Goal: Check status

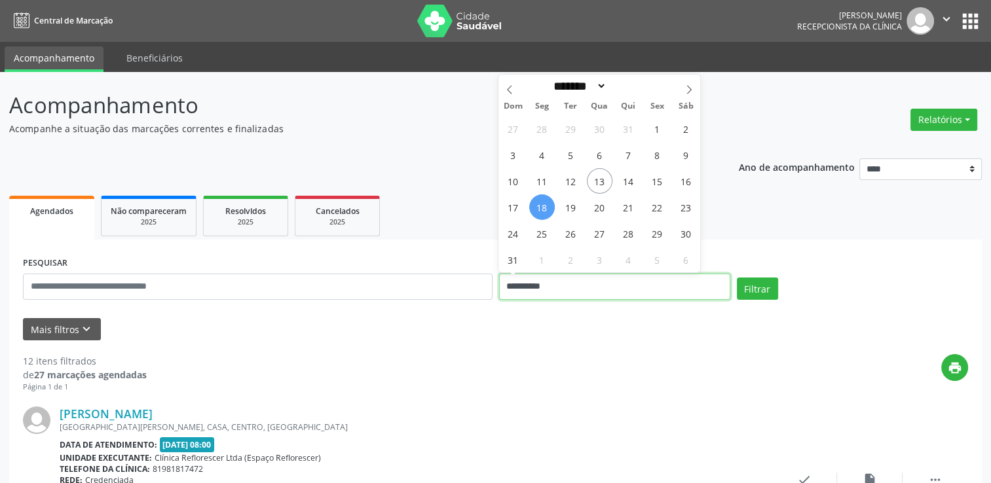
click at [542, 279] on input "**********" at bounding box center [614, 287] width 231 height 26
click at [633, 176] on span "14" at bounding box center [629, 181] width 26 height 26
type input "**********"
click at [633, 176] on span "14" at bounding box center [629, 181] width 26 height 26
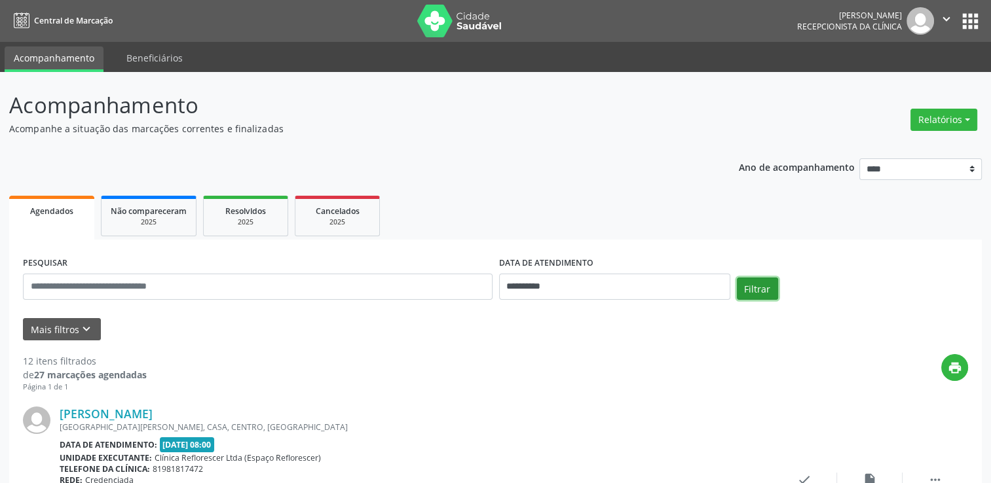
click at [746, 281] on button "Filtrar" at bounding box center [757, 289] width 41 height 22
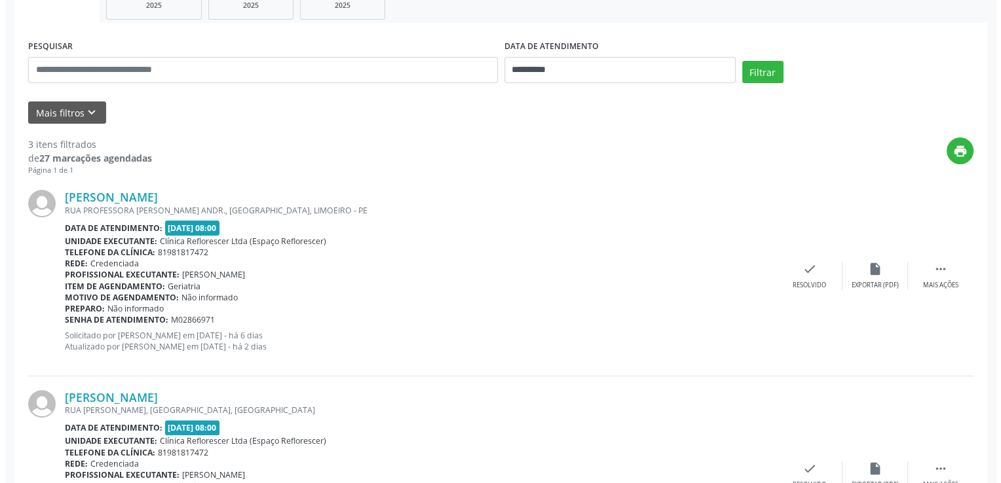
scroll to position [196, 0]
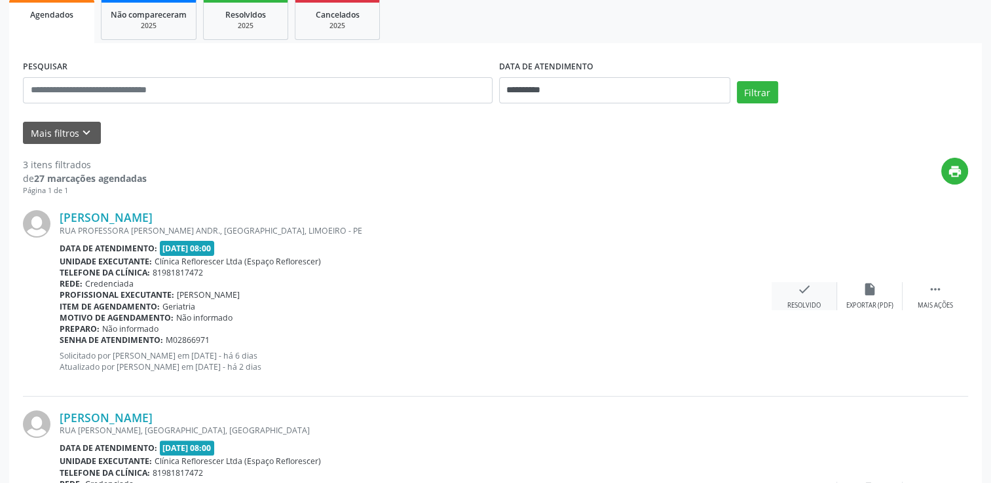
click at [789, 284] on div "check Resolvido" at bounding box center [803, 296] width 65 height 28
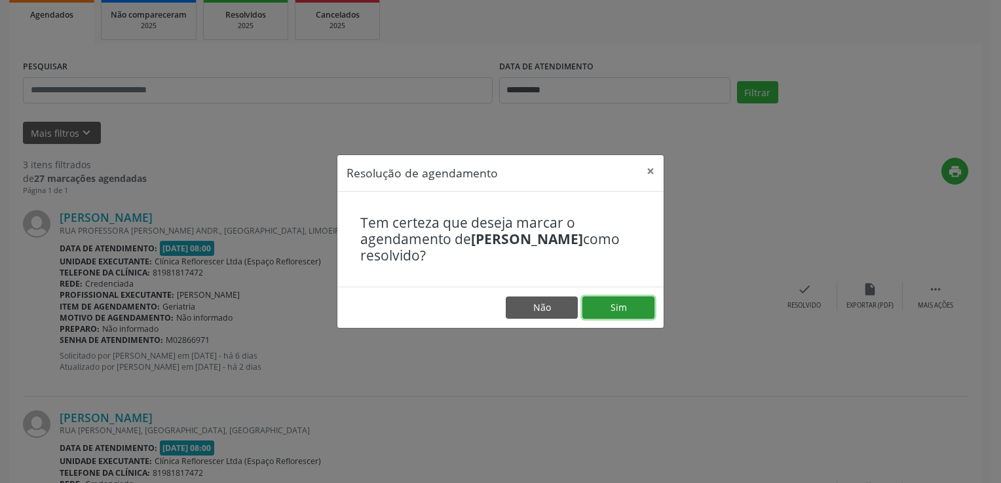
click at [638, 308] on button "Sim" at bounding box center [618, 308] width 72 height 22
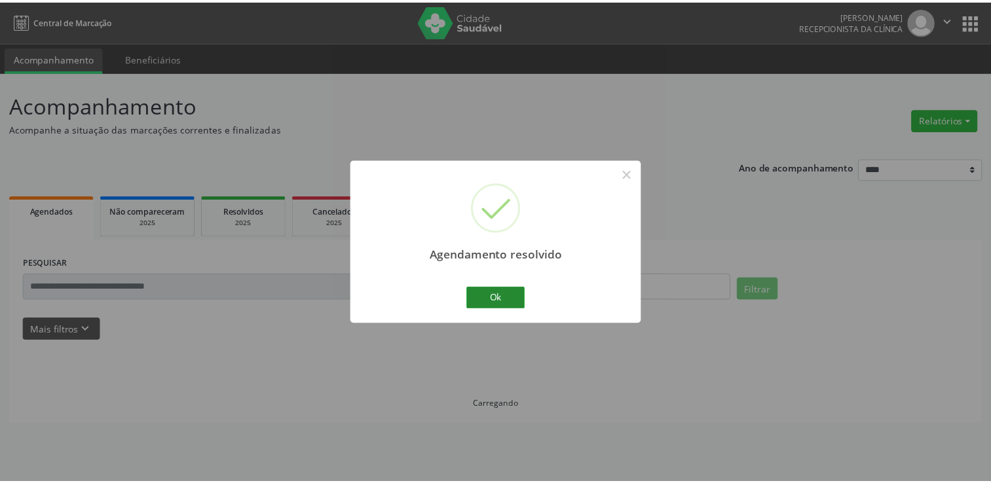
scroll to position [0, 0]
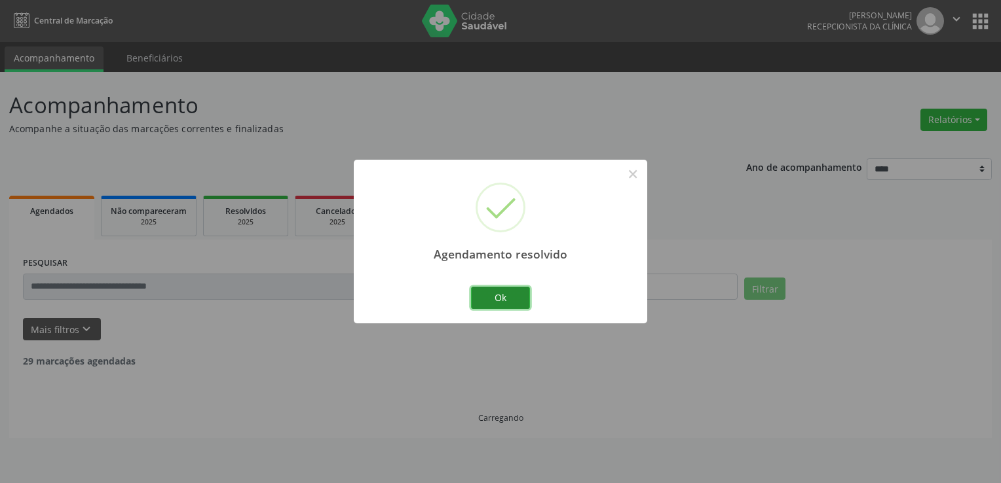
click at [504, 292] on button "Ok" at bounding box center [500, 298] width 59 height 22
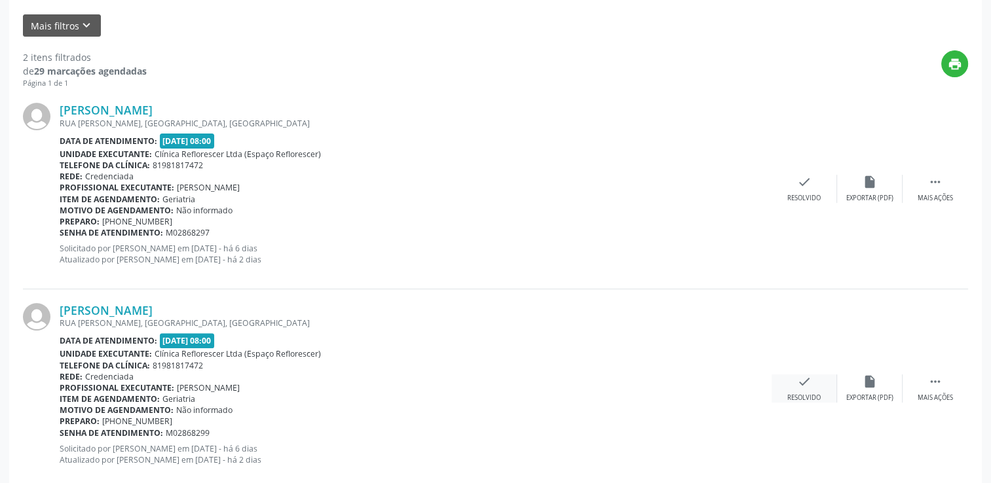
scroll to position [331, 0]
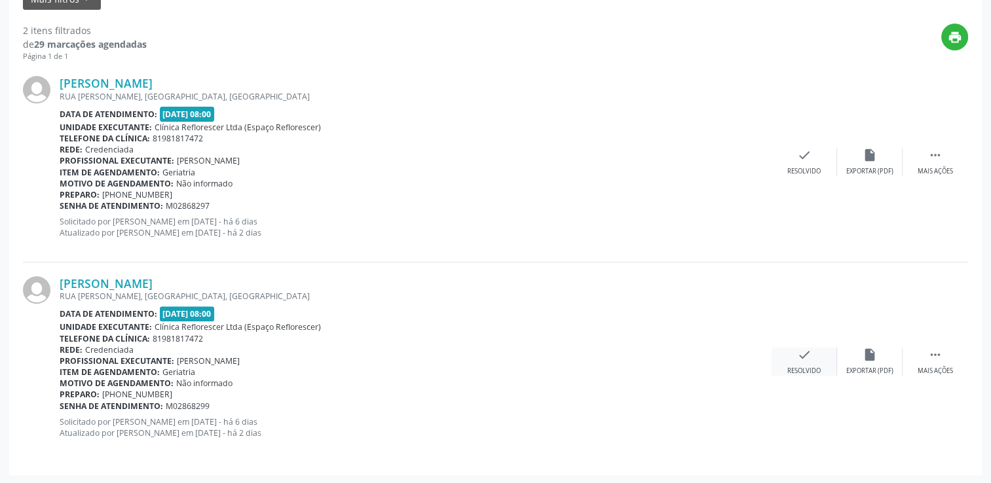
click at [799, 371] on div "Resolvido" at bounding box center [803, 371] width 33 height 9
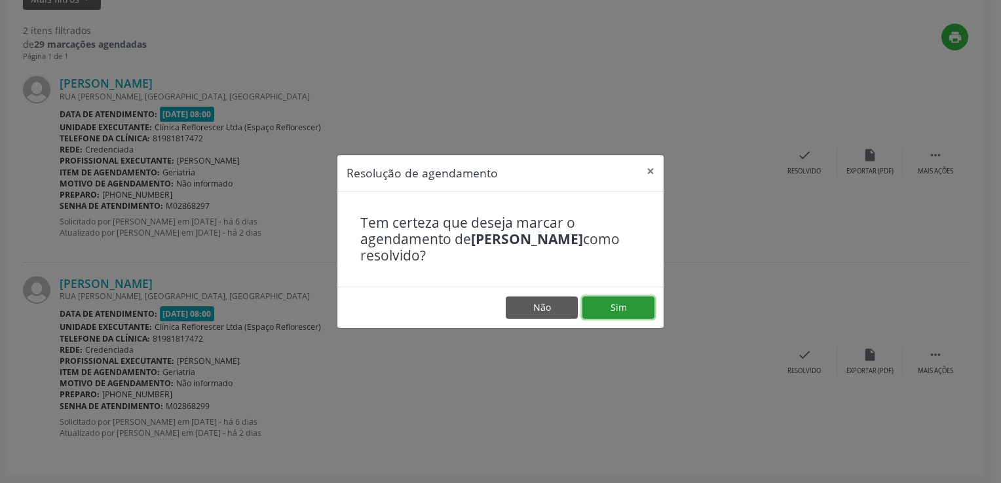
click at [616, 315] on button "Sim" at bounding box center [618, 308] width 72 height 22
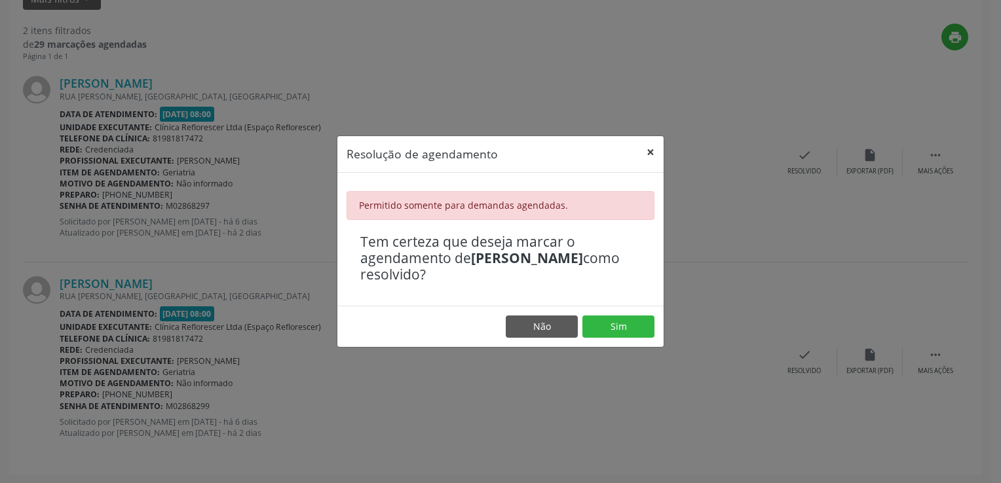
click at [654, 162] on button "×" at bounding box center [650, 152] width 26 height 32
